Goal: Task Accomplishment & Management: Use online tool/utility

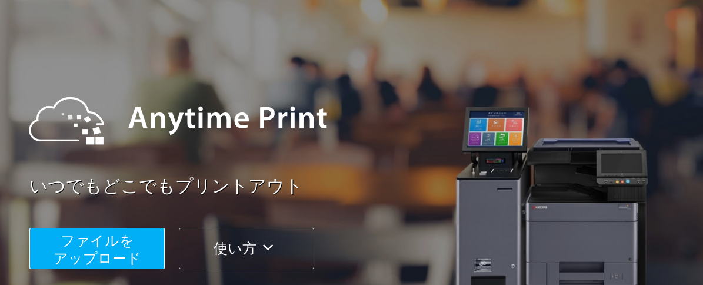
scroll to position [118, 0]
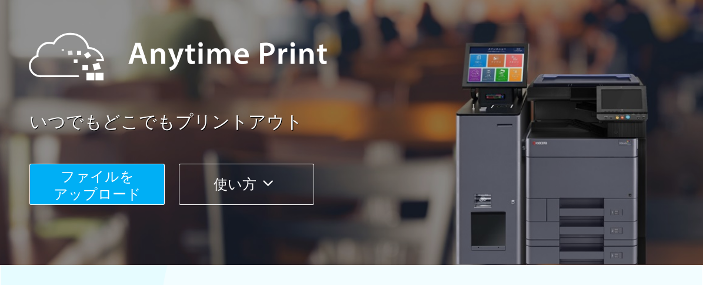
click at [132, 178] on span "ファイルを ​​アップロード" at bounding box center [98, 185] width 88 height 34
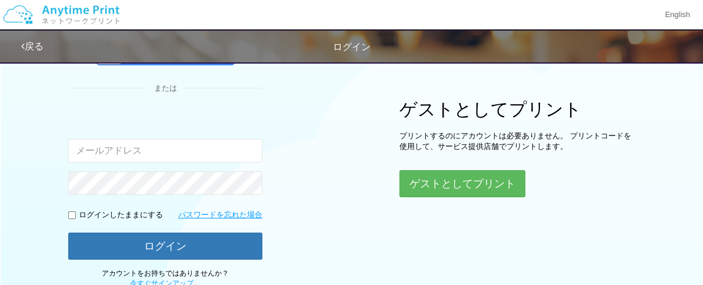
click at [135, 149] on input "email" at bounding box center [165, 151] width 194 height 24
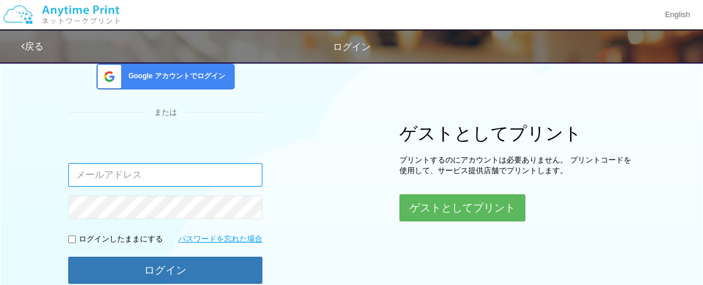
scroll to position [28, 0]
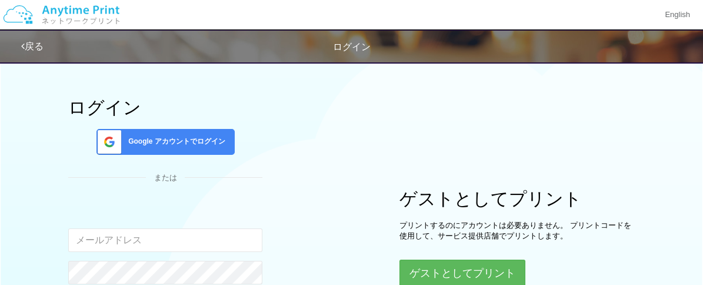
click at [158, 137] on span "Google アカウントでログイン" at bounding box center [175, 141] width 102 height 10
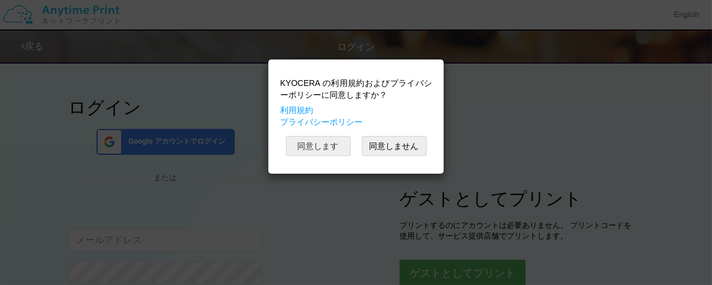
click at [322, 149] on button "同意します" at bounding box center [318, 146] width 65 height 20
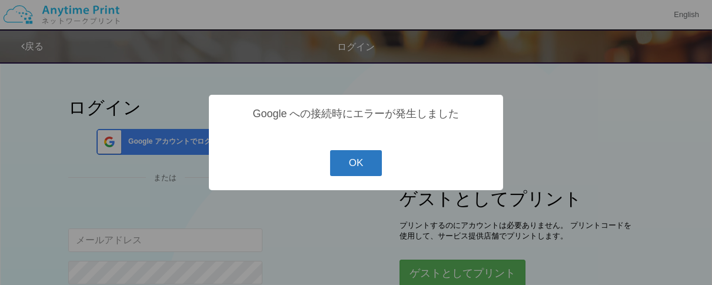
click at [356, 165] on button "OK" at bounding box center [356, 163] width 52 height 26
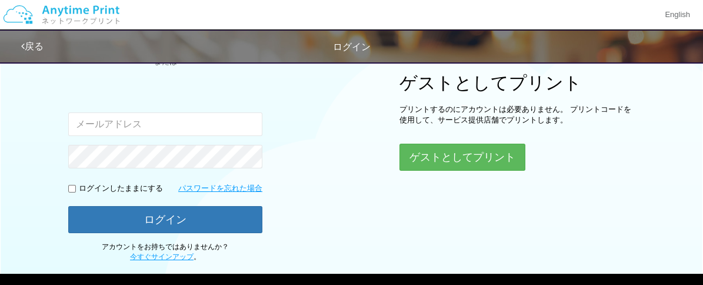
scroll to position [146, 0]
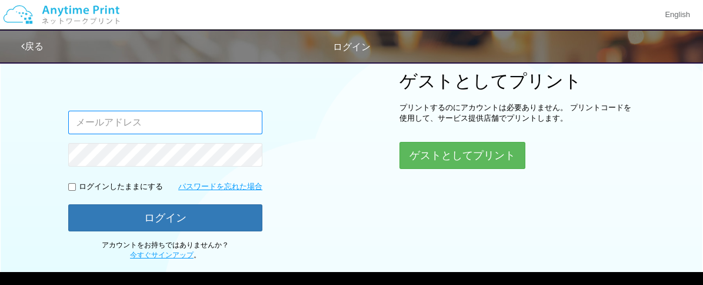
paste input "[PERSON_NAME][EMAIL_ADDRESS][DOMAIN_NAME]"
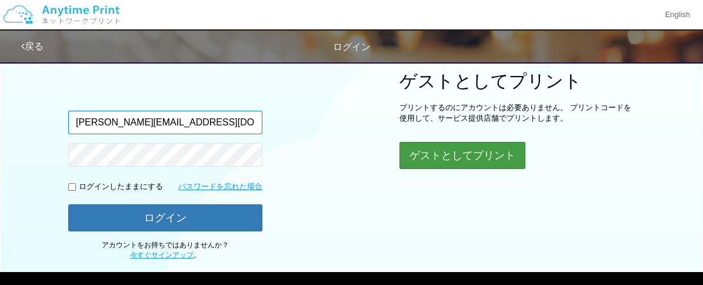
type input "[PERSON_NAME][EMAIL_ADDRESS][DOMAIN_NAME]"
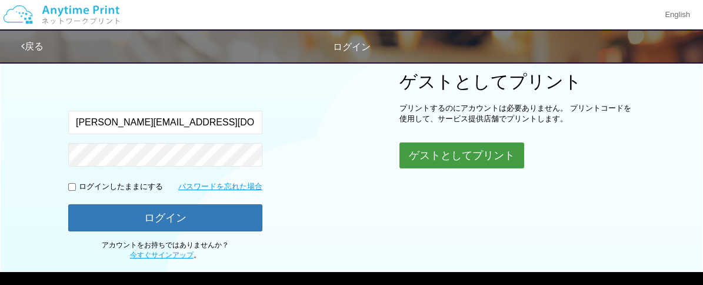
click at [427, 156] on button "ゲストとしてプリント" at bounding box center [461, 155] width 125 height 26
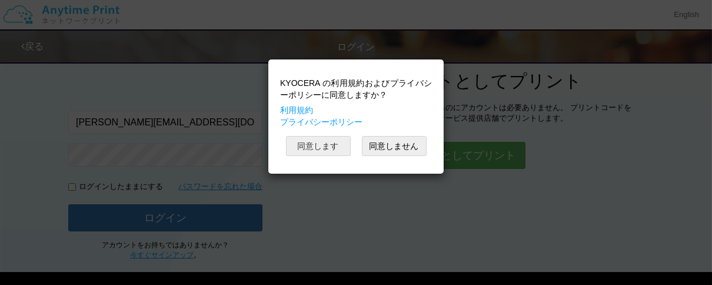
click at [309, 147] on button "同意します" at bounding box center [318, 146] width 65 height 20
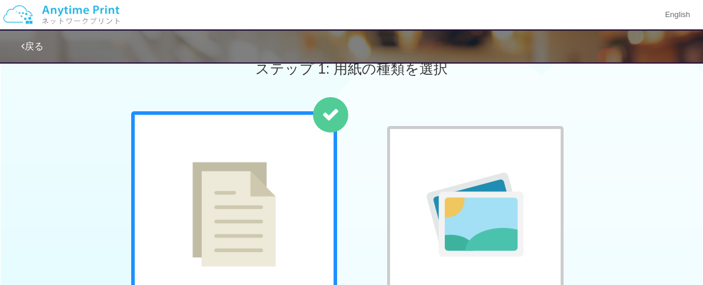
scroll to position [28, 0]
click at [479, 208] on img at bounding box center [475, 215] width 97 height 84
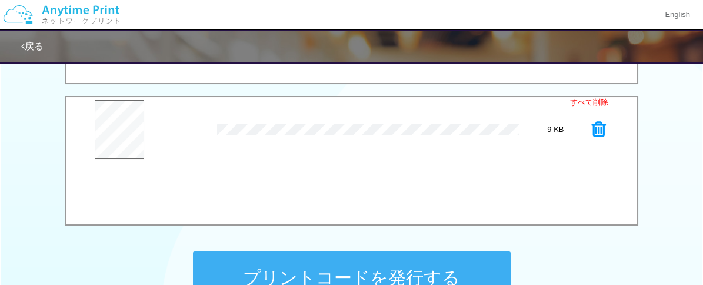
scroll to position [529, 0]
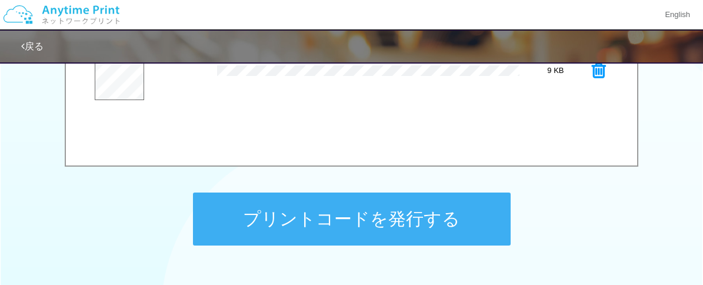
click at [383, 208] on button "プリントコードを発行する" at bounding box center [352, 218] width 318 height 53
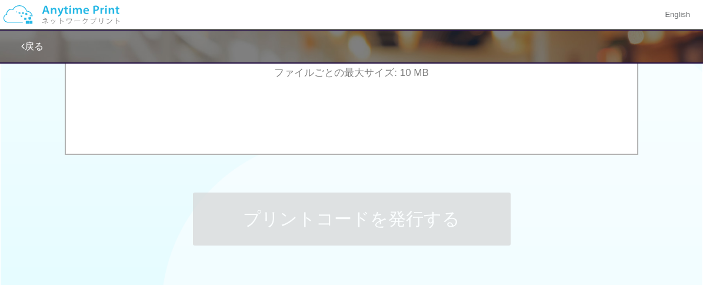
scroll to position [0, 0]
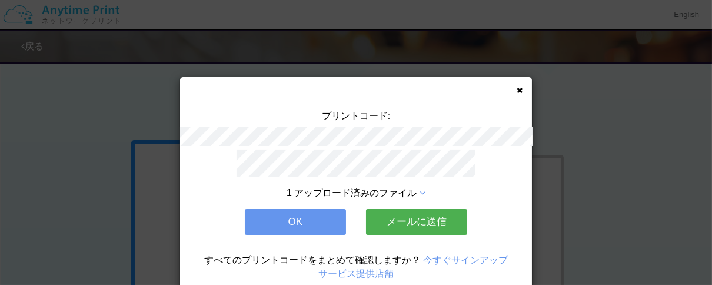
click at [408, 217] on button "メールに送信" at bounding box center [416, 222] width 101 height 26
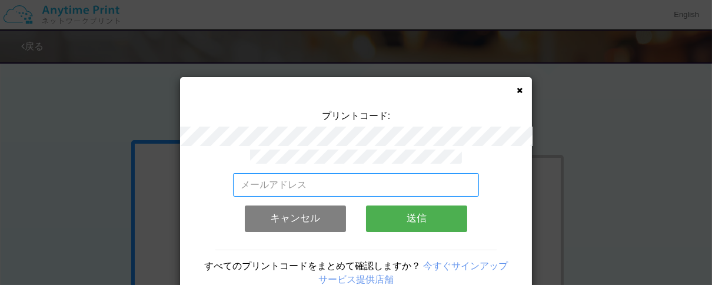
click at [291, 180] on input "email" at bounding box center [356, 185] width 246 height 24
paste input "[PERSON_NAME][EMAIL_ADDRESS][DOMAIN_NAME]"
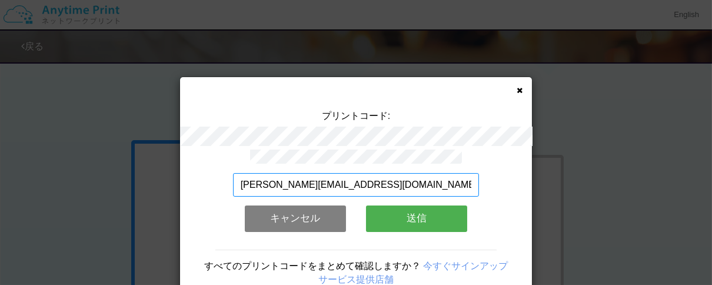
type input "[PERSON_NAME][EMAIL_ADDRESS][DOMAIN_NAME]"
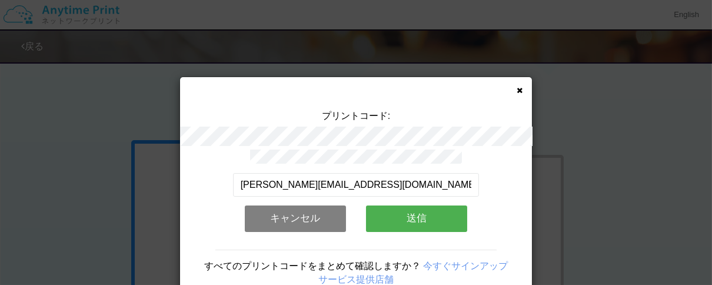
click at [406, 214] on button "送信" at bounding box center [416, 218] width 101 height 26
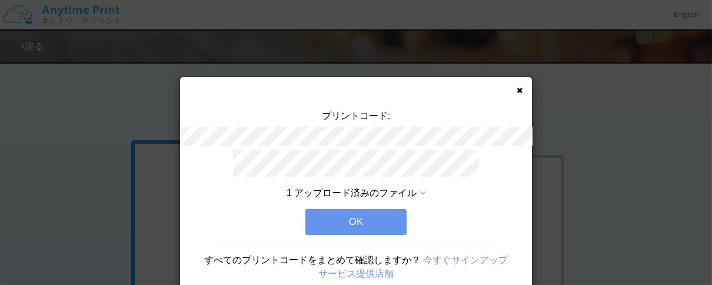
click at [336, 212] on button "OK" at bounding box center [355, 222] width 101 height 26
